Goal: Information Seeking & Learning: Learn about a topic

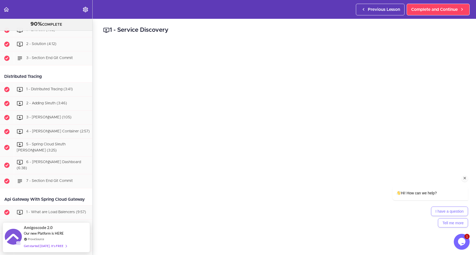
click at [465, 176] on icon "Chat attention grabber" at bounding box center [464, 178] width 5 height 5
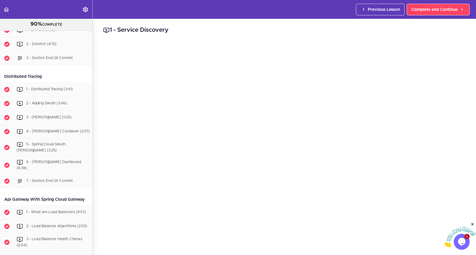
scroll to position [95, 0]
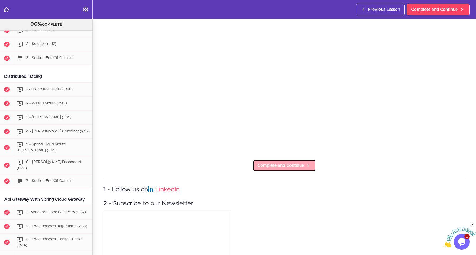
click at [268, 166] on span "Complete and Continue" at bounding box center [280, 165] width 47 height 6
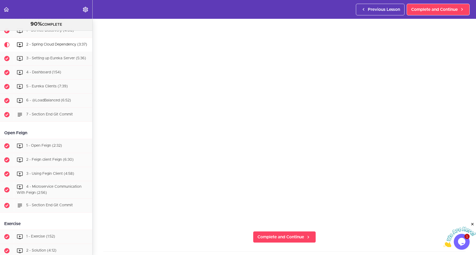
scroll to position [119, 0]
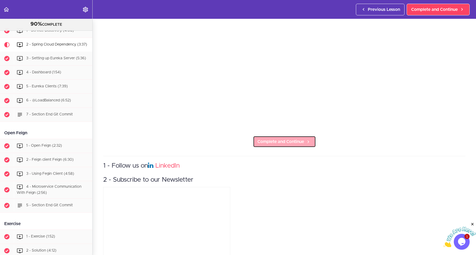
click at [303, 138] on link "Complete and Continue" at bounding box center [284, 142] width 63 height 12
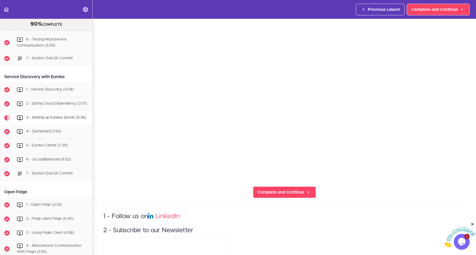
scroll to position [71, 0]
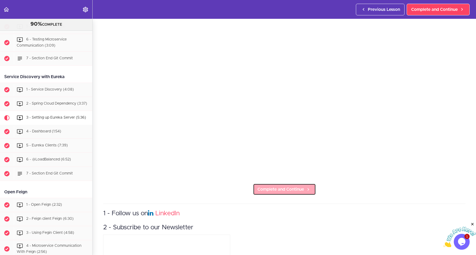
click at [272, 192] on span "Complete and Continue" at bounding box center [280, 189] width 47 height 6
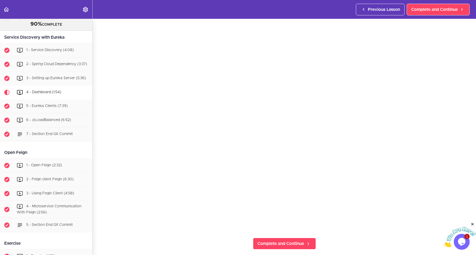
scroll to position [24, 0]
click at [281, 235] on span "Complete and Continue" at bounding box center [280, 237] width 47 height 6
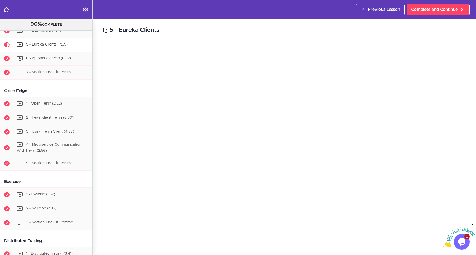
scroll to position [95, 0]
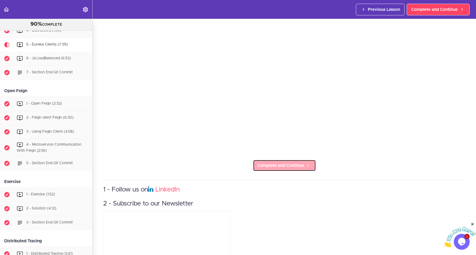
click at [308, 170] on link "Complete and Continue" at bounding box center [284, 165] width 63 height 12
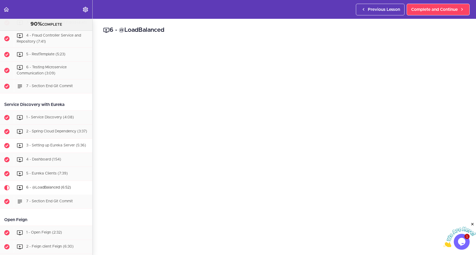
scroll to position [404, 0]
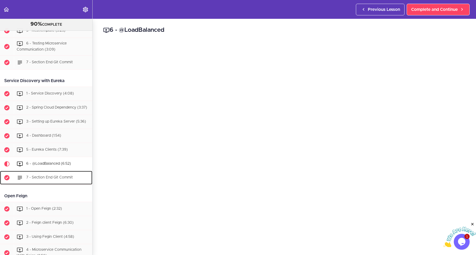
click at [60, 180] on div "7 - Section End Git Commit" at bounding box center [53, 178] width 79 height 12
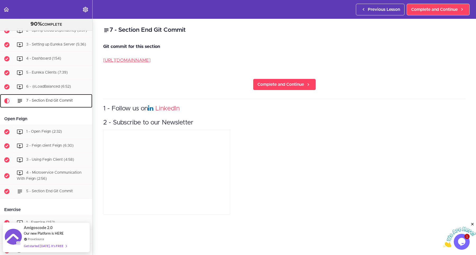
scroll to position [489, 0]
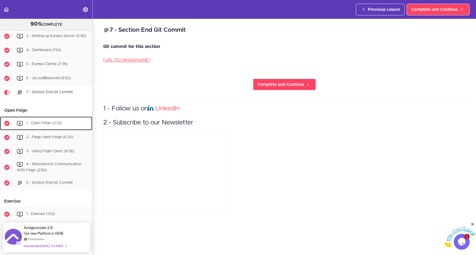
click at [61, 122] on div "1 - Open Feign (2:32)" at bounding box center [53, 123] width 79 height 12
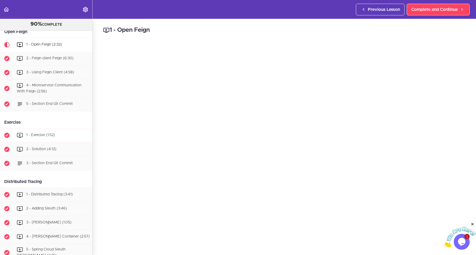
scroll to position [497, 0]
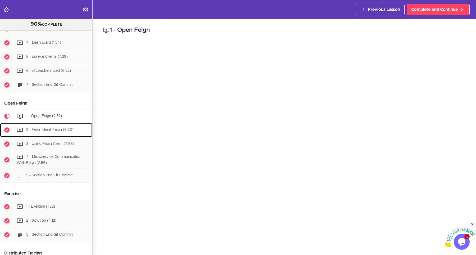
click at [47, 127] on div "2 - Feign client Feign (6:30)" at bounding box center [53, 130] width 79 height 12
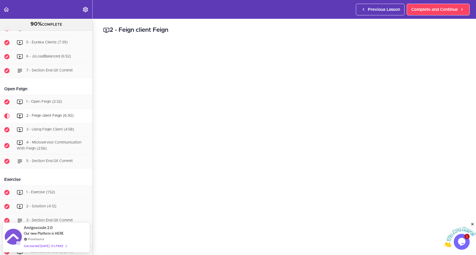
scroll to position [511, 0]
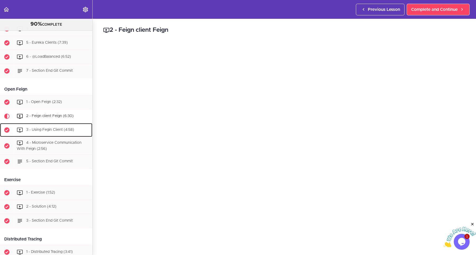
click at [38, 135] on div "3 - Using Fegin Client (4:58)" at bounding box center [53, 130] width 79 height 12
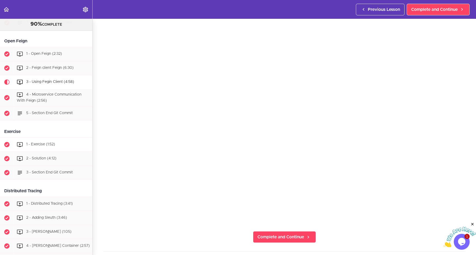
scroll to position [549, 0]
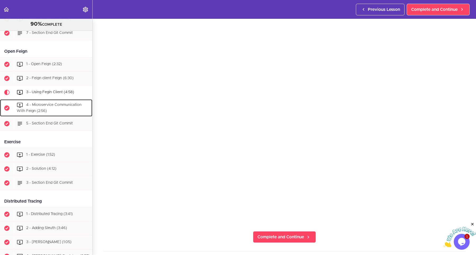
click at [60, 107] on span "4 - Microservice Communication With Feign (2:56)" at bounding box center [49, 108] width 65 height 10
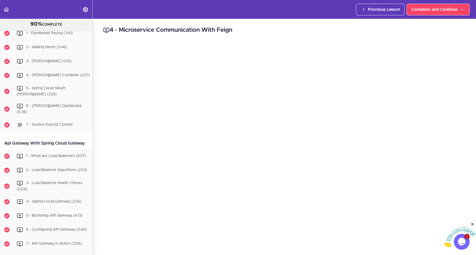
scroll to position [634, 0]
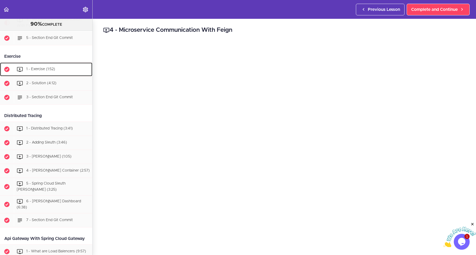
click at [56, 74] on div "1 - Exercise (1:52)" at bounding box center [53, 69] width 79 height 12
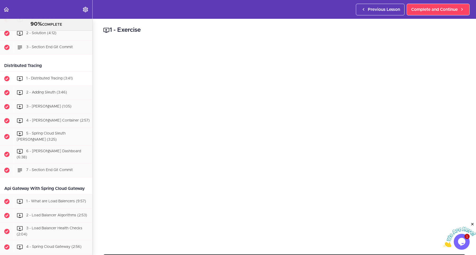
scroll to position [612, 0]
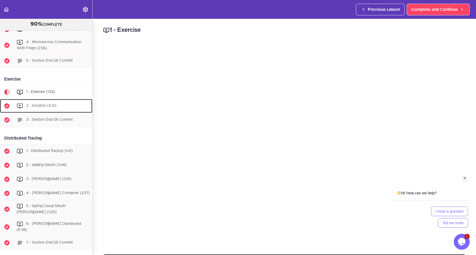
click at [42, 110] on div "2 - Solution (4:12)" at bounding box center [53, 106] width 79 height 12
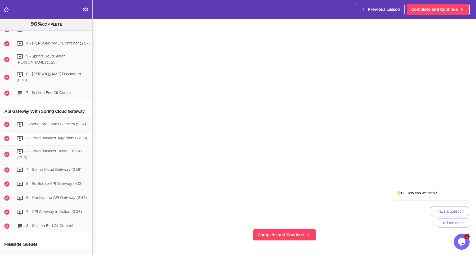
scroll to position [768, 0]
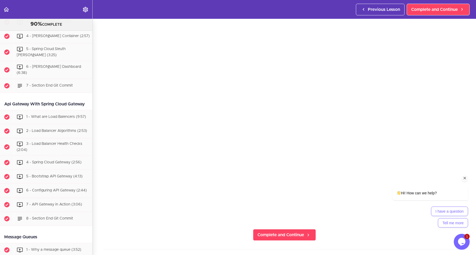
click at [467, 176] on icon "Chat attention grabber" at bounding box center [464, 178] width 5 height 5
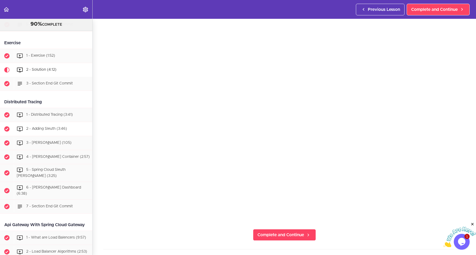
scroll to position [626, 0]
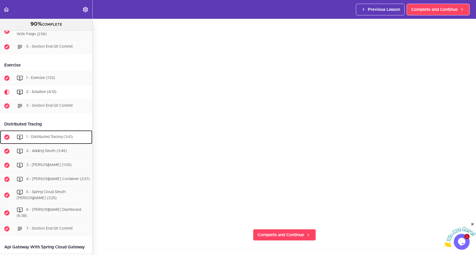
click at [42, 135] on div "1 - Distributed Tracing (3:41)" at bounding box center [53, 137] width 79 height 12
